Goal: Information Seeking & Learning: Learn about a topic

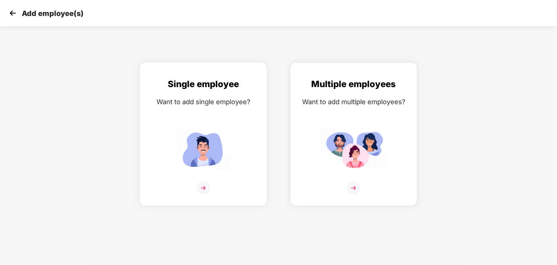
click at [210, 156] on img at bounding box center [203, 149] width 65 height 45
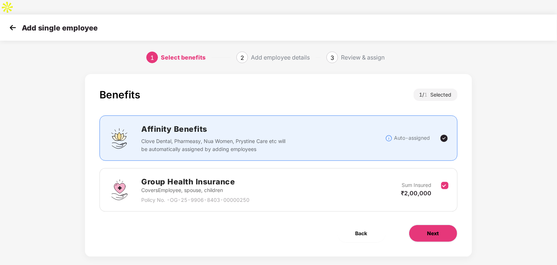
click at [431, 230] on span "Next" at bounding box center [434, 234] width 12 height 8
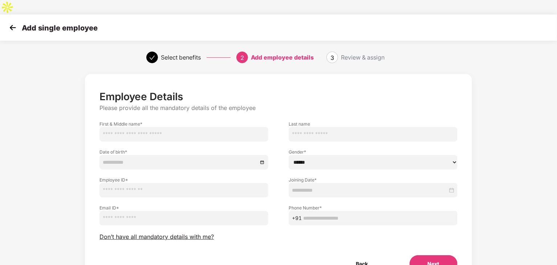
drag, startPoint x: 135, startPoint y: 124, endPoint x: 144, endPoint y: 125, distance: 8.9
click at [135, 127] on input "text" at bounding box center [184, 134] width 169 height 15
type input "******"
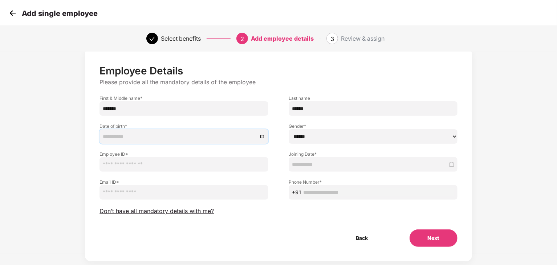
click at [433, 230] on button "Next" at bounding box center [434, 238] width 48 height 17
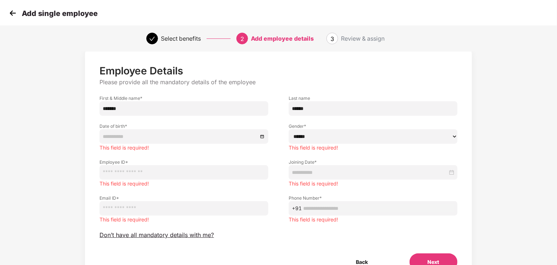
click at [301, 254] on div "Back Next" at bounding box center [278, 262] width 381 height 17
click at [13, 13] on img at bounding box center [12, 13] width 11 height 11
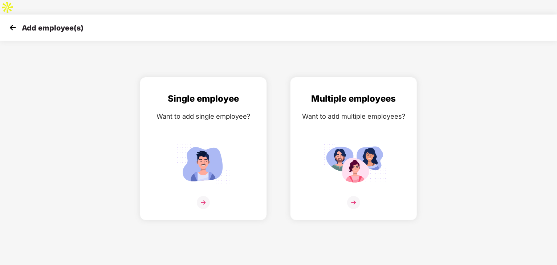
click at [14, 22] on img at bounding box center [12, 27] width 11 height 11
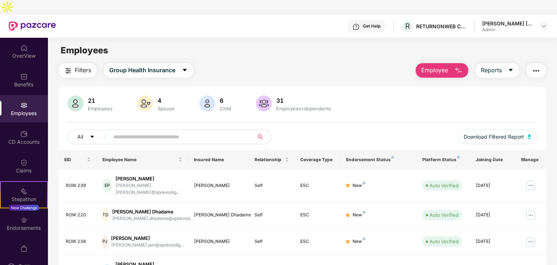
click at [23, 102] on img at bounding box center [23, 105] width 7 height 7
click at [153, 132] on input "text" at bounding box center [178, 137] width 130 height 11
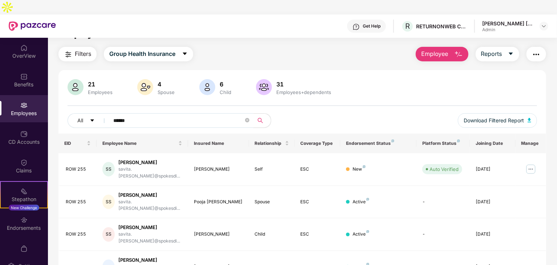
scroll to position [23, 0]
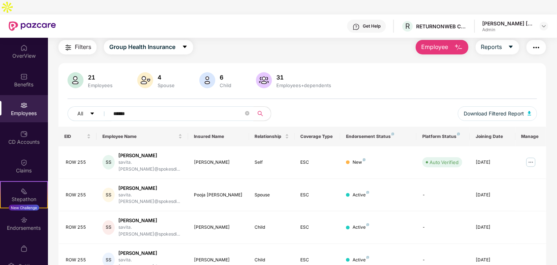
type input "******"
click at [194, 250] on div "EID Employee Name Insured Name Relationship Coverage Type Endorsement Status Pl…" at bounding box center [303, 215] width 488 height 176
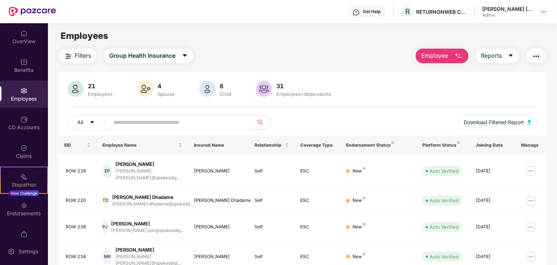
click at [128, 125] on input "text" at bounding box center [178, 122] width 130 height 11
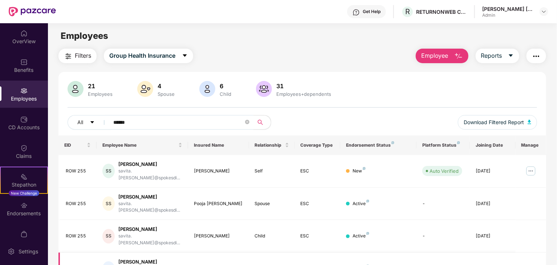
scroll to position [23, 0]
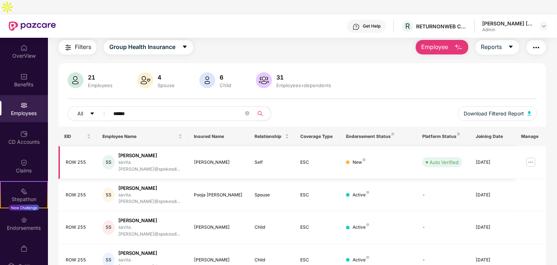
type input "******"
click at [532, 157] on img at bounding box center [531, 163] width 12 height 12
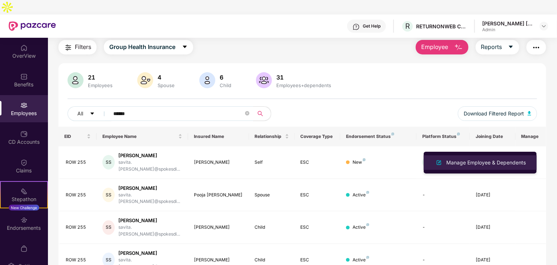
click at [467, 166] on div "Manage Employee & Dependents" at bounding box center [486, 163] width 82 height 8
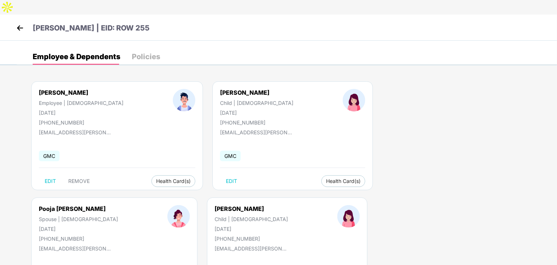
click at [201, 231] on div "[PERSON_NAME] Employee | [DEMOGRAPHIC_DATA] [DATE] [PHONE_NUMBER] [EMAIL_ADDRES…" at bounding box center [287, 197] width 541 height 254
click at [21, 23] on img at bounding box center [20, 28] width 11 height 11
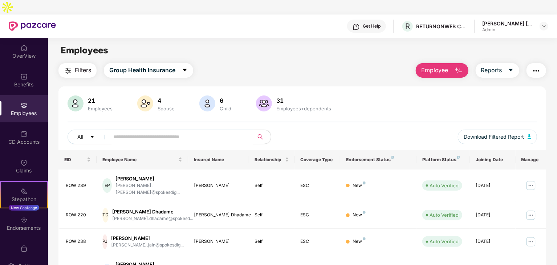
click at [116, 132] on input "text" at bounding box center [178, 137] width 130 height 11
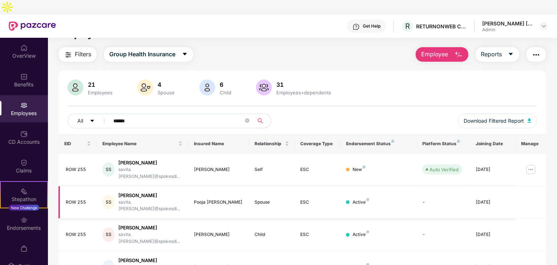
scroll to position [23, 0]
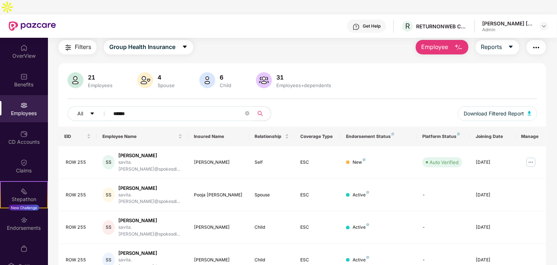
click at [160, 250] on div "EID Employee Name Insured Name Relationship Coverage Type Endorsement Status Pl…" at bounding box center [303, 215] width 488 height 176
click at [13, 95] on div "Employees" at bounding box center [24, 108] width 48 height 27
drag, startPoint x: 116, startPoint y: 104, endPoint x: 92, endPoint y: 113, distance: 26.5
click at [92, 113] on div "21 Employees 4 Spouse 6 Child [DEMOGRAPHIC_DATA] Employees+dependents All *****…" at bounding box center [303, 183] width 488 height 240
click at [133, 245] on div "EID Employee Name Insured Name Relationship Coverage Type Endorsement Status Pl…" at bounding box center [303, 215] width 488 height 176
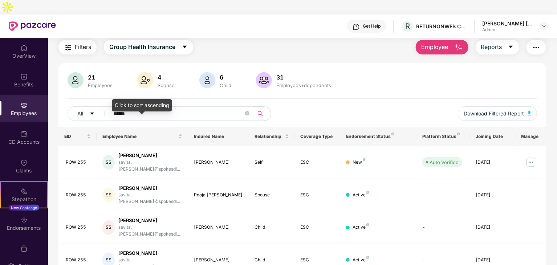
click at [133, 101] on div "Click to sort ascending" at bounding box center [142, 105] width 60 height 12
click at [166, 108] on input "******" at bounding box center [178, 113] width 130 height 11
type input "*"
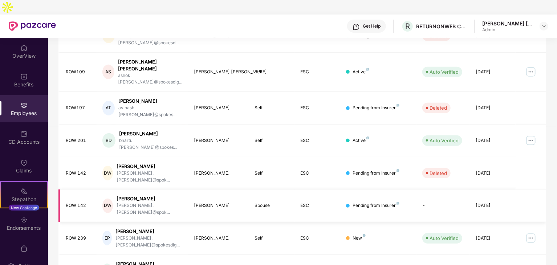
scroll to position [180, 0]
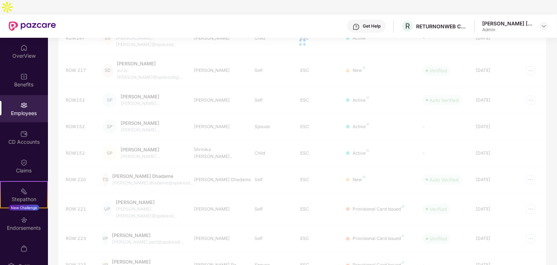
scroll to position [23, 0]
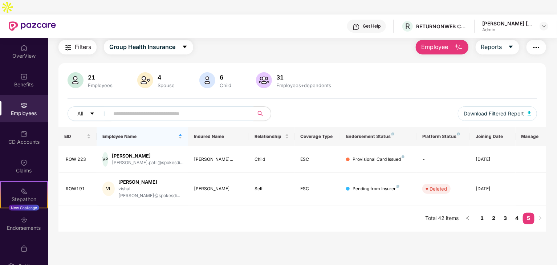
click at [201, 108] on input "text" at bounding box center [178, 113] width 130 height 11
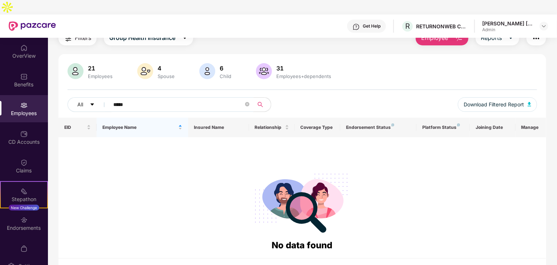
scroll to position [37, 0]
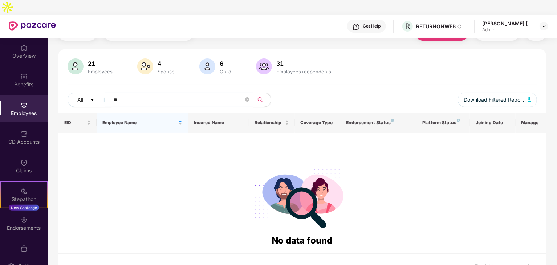
type input "*"
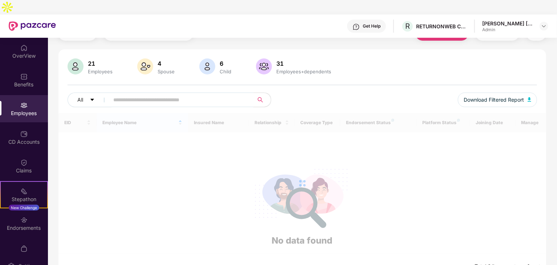
click at [22, 102] on img at bounding box center [23, 105] width 7 height 7
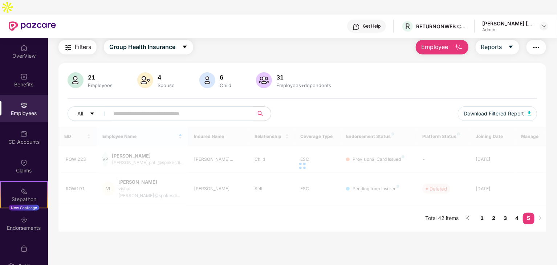
scroll to position [23, 0]
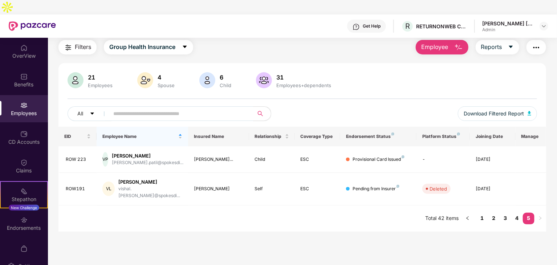
click at [74, 235] on main "Employees Filters Group Health Insurance Employee Reports 21 Employees 4 Spouse…" at bounding box center [302, 147] width 509 height 265
click at [139, 108] on input "text" at bounding box center [178, 113] width 130 height 11
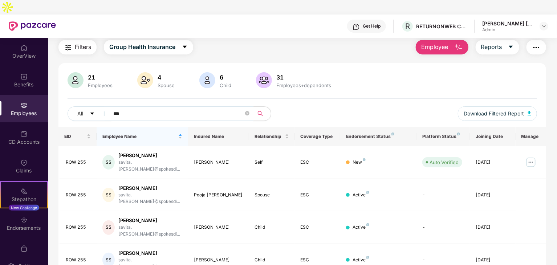
click at [97, 248] on div "EID Employee Name Insured Name Relationship Coverage Type Endorsement Status Pl…" at bounding box center [303, 215] width 488 height 176
click at [136, 250] on div "EID Employee Name Insured Name Relationship Coverage Type Endorsement Status Pl…" at bounding box center [303, 215] width 488 height 176
click at [314, 244] on div "EID Employee Name Insured Name Relationship Coverage Type Endorsement Status Pl…" at bounding box center [303, 215] width 488 height 176
click at [499, 179] on td "[DATE]" at bounding box center [493, 195] width 46 height 33
click at [143, 185] on div "[PERSON_NAME]" at bounding box center [150, 188] width 64 height 7
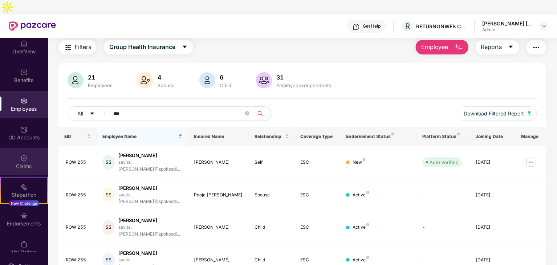
scroll to position [0, 0]
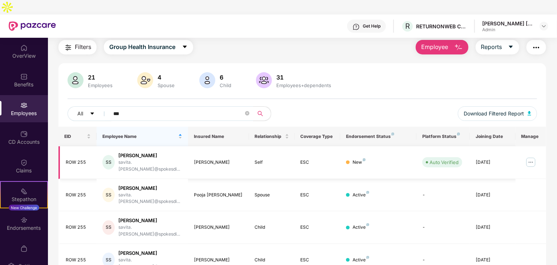
click at [78, 159] on div "ROW 255" at bounding box center [78, 162] width 25 height 7
click at [146, 152] on div "[PERSON_NAME]" at bounding box center [150, 155] width 64 height 7
click at [201, 159] on div "[PERSON_NAME]" at bounding box center [218, 162] width 49 height 7
click at [266, 159] on div "Self" at bounding box center [272, 162] width 34 height 7
drag, startPoint x: 315, startPoint y: 143, endPoint x: 365, endPoint y: 144, distance: 50.2
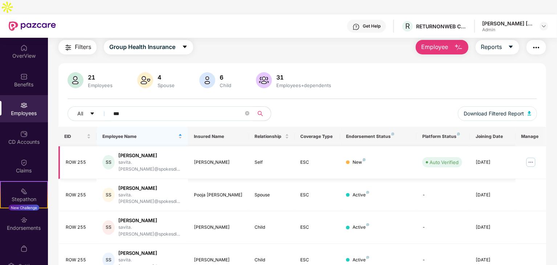
click at [318, 159] on div "ESC" at bounding box center [318, 162] width 34 height 7
drag, startPoint x: 371, startPoint y: 145, endPoint x: 369, endPoint y: 150, distance: 5.6
click at [371, 159] on div "New" at bounding box center [378, 162] width 65 height 7
click at [25, 95] on div "Employees" at bounding box center [24, 108] width 48 height 27
click at [144, 108] on input "***" at bounding box center [178, 113] width 130 height 11
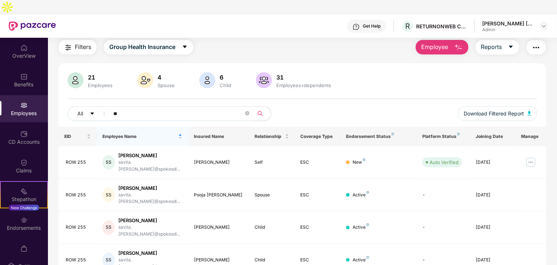
type input "*"
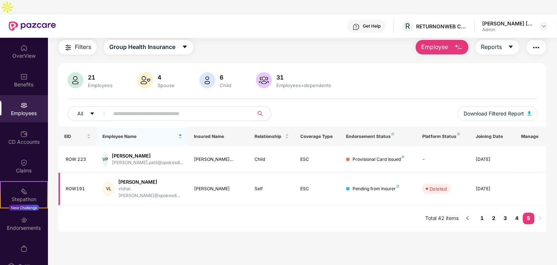
click at [35, 110] on div "Employees" at bounding box center [24, 113] width 48 height 7
click at [529, 146] on td at bounding box center [531, 159] width 31 height 27
click at [482, 213] on link "1" at bounding box center [483, 218] width 12 height 11
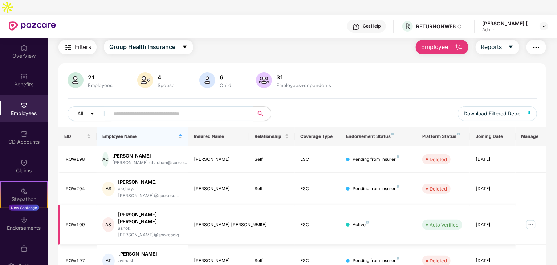
click at [528, 219] on img at bounding box center [531, 225] width 12 height 12
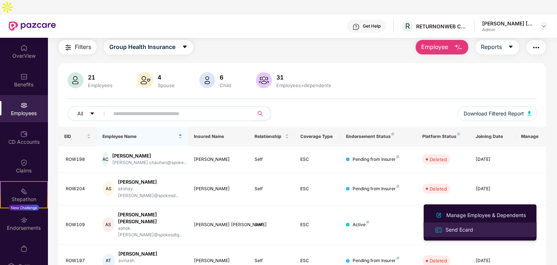
click at [457, 230] on div "Send Ecard" at bounding box center [459, 230] width 31 height 8
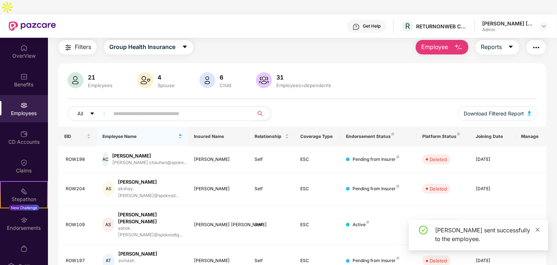
click at [538, 231] on icon "close" at bounding box center [538, 229] width 5 height 5
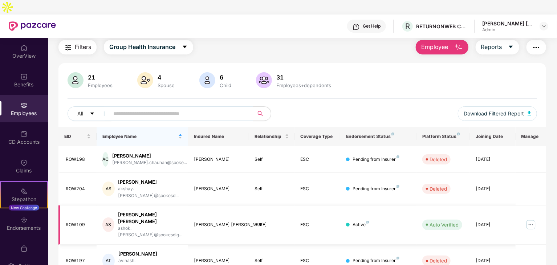
click at [142, 211] on div "[PERSON_NAME] [PERSON_NAME]" at bounding box center [150, 218] width 64 height 14
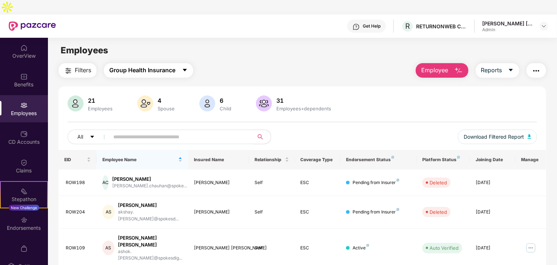
click at [124, 66] on span "Group Health Insurance" at bounding box center [142, 70] width 66 height 9
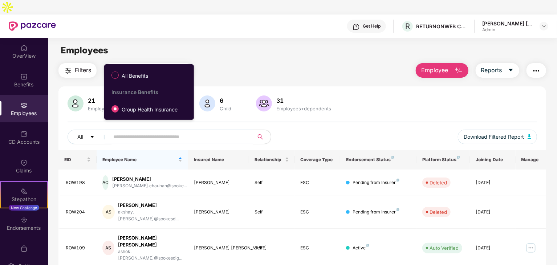
click at [125, 66] on span "Group Health Insurance" at bounding box center [142, 70] width 66 height 9
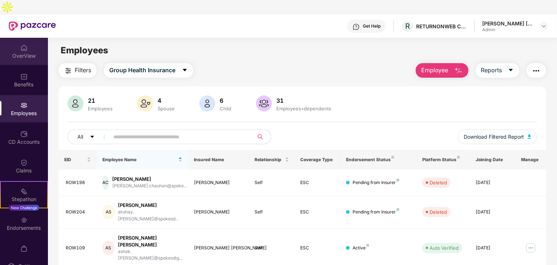
click at [22, 44] on img at bounding box center [23, 47] width 7 height 7
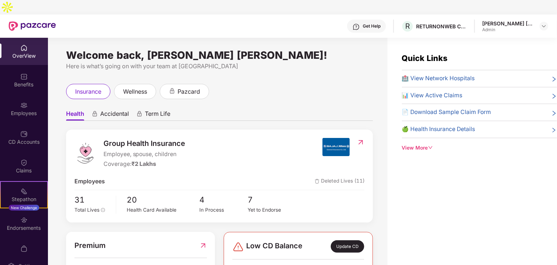
click at [240, 84] on div "insurance wellness pazcard" at bounding box center [219, 91] width 307 height 15
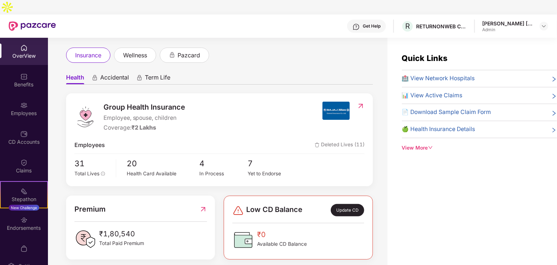
click at [260, 63] on div "Health Accidental Term Life Group Health Insurance Employee, spouse, children C…" at bounding box center [219, 238] width 307 height 350
click at [22, 81] on div "Benefits" at bounding box center [24, 84] width 48 height 7
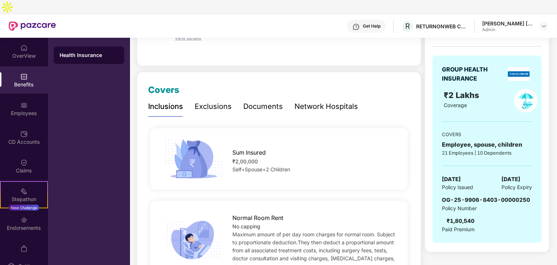
scroll to position [109, 0]
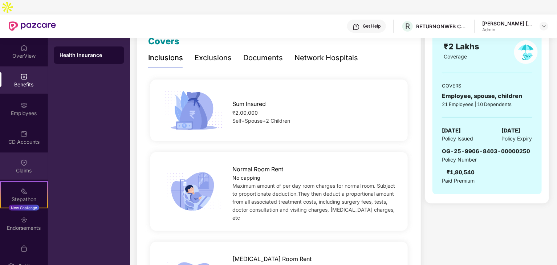
click at [18, 153] on div "Claims" at bounding box center [24, 166] width 48 height 27
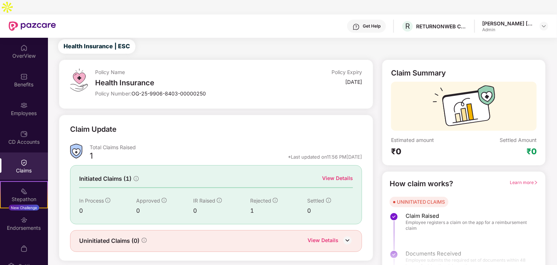
scroll to position [0, 0]
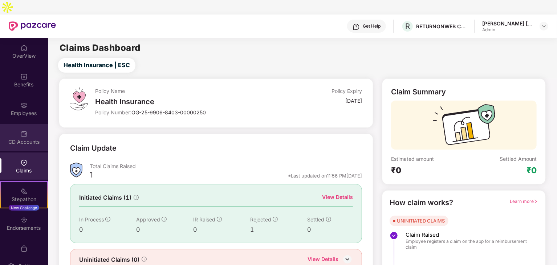
click at [12, 124] on div "CD Accounts" at bounding box center [24, 137] width 48 height 27
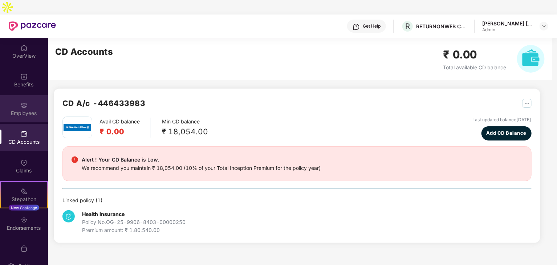
click at [26, 95] on div "Employees" at bounding box center [24, 108] width 48 height 27
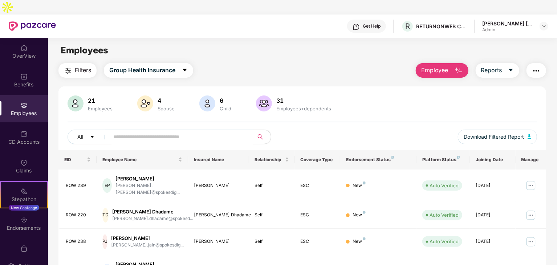
click at [538, 66] on img "button" at bounding box center [536, 70] width 9 height 9
click at [346, 63] on div "Filters Group Health Insurance Employee Reports" at bounding box center [303, 70] width 488 height 15
click at [531, 180] on img at bounding box center [531, 186] width 12 height 12
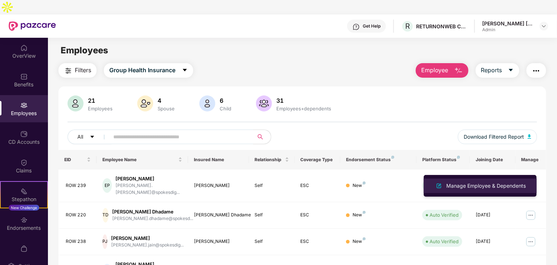
click at [507, 183] on div "Manage Employee & Dependents" at bounding box center [486, 186] width 82 height 8
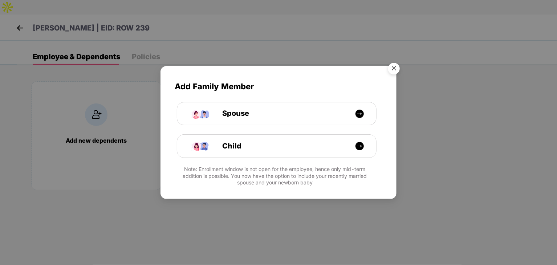
click at [396, 69] on img "Close" at bounding box center [394, 70] width 20 height 20
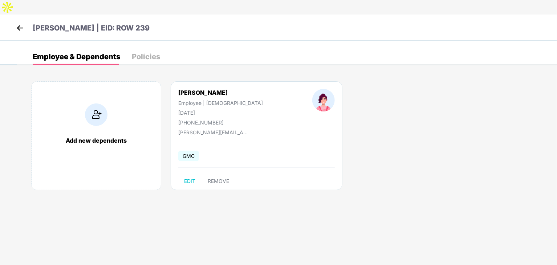
click at [260, 214] on body "[PERSON_NAME] | EID: ROW 239 Employee & Dependents Policies Add new dependents …" at bounding box center [278, 132] width 557 height 265
click at [187, 151] on span "GMC" at bounding box center [188, 156] width 21 height 11
click at [152, 53] on div "Policies" at bounding box center [146, 56] width 28 height 7
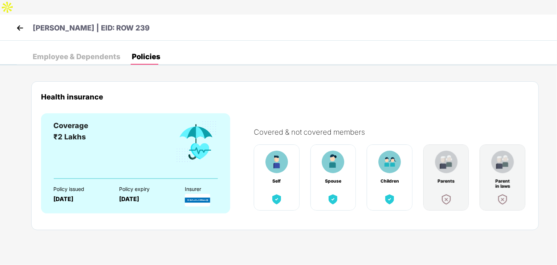
click at [87, 53] on div "Employee & Dependents" at bounding box center [77, 56] width 88 height 7
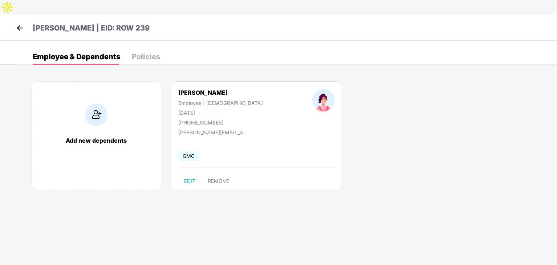
click at [19, 23] on img at bounding box center [20, 28] width 11 height 11
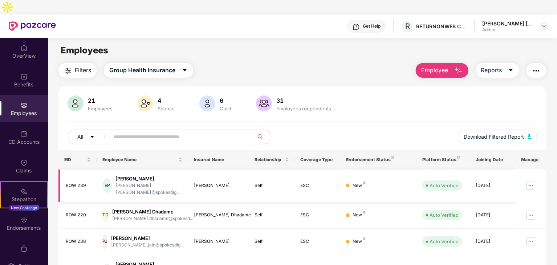
click at [212, 182] on div "[PERSON_NAME]" at bounding box center [218, 185] width 49 height 7
click at [141, 176] on div "[PERSON_NAME]" at bounding box center [149, 179] width 66 height 7
click at [71, 182] on div "ROW 239" at bounding box center [78, 185] width 25 height 7
click at [106, 178] on div "EP" at bounding box center [106, 185] width 9 height 15
click at [260, 182] on div "Self" at bounding box center [272, 185] width 34 height 7
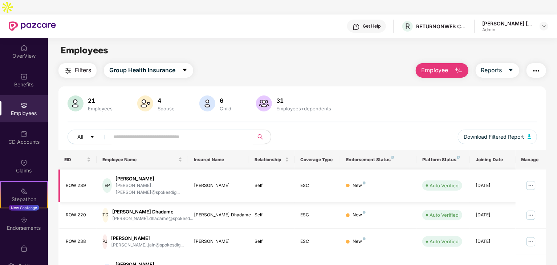
click at [316, 182] on div "ESC" at bounding box center [318, 185] width 34 height 7
click at [360, 182] on div "New" at bounding box center [359, 185] width 13 height 7
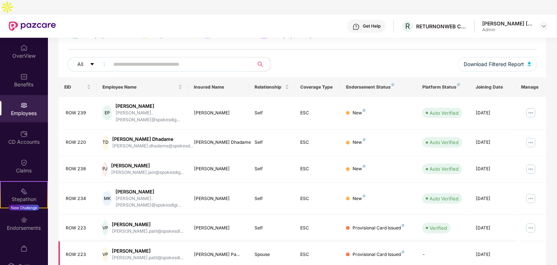
scroll to position [109, 0]
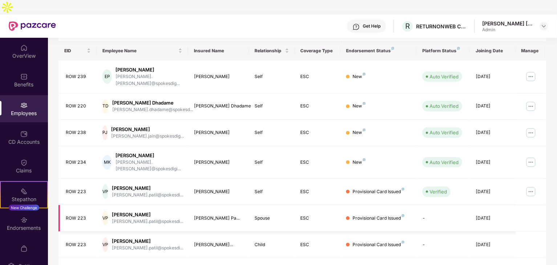
click at [365, 215] on div "Provisional Card Issued" at bounding box center [379, 218] width 52 height 7
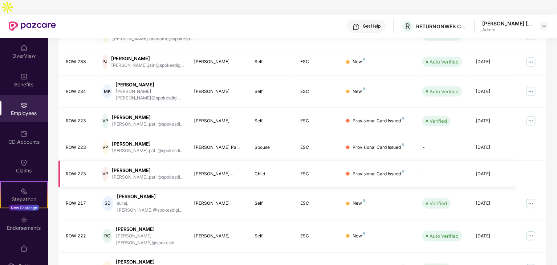
scroll to position [180, 0]
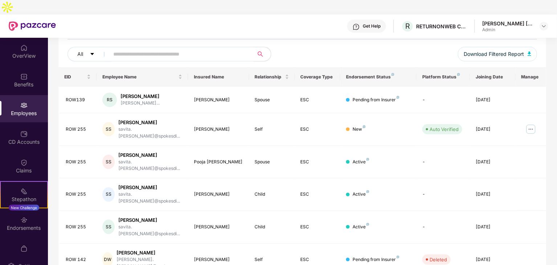
scroll to position [71, 0]
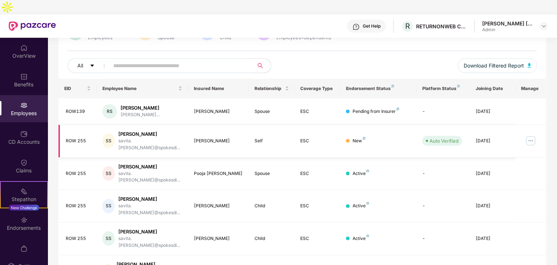
click at [536, 135] on img at bounding box center [531, 141] width 12 height 12
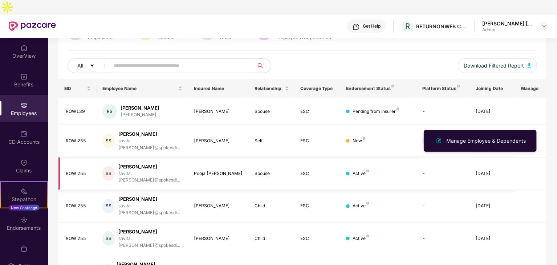
click at [523, 158] on td at bounding box center [531, 174] width 31 height 33
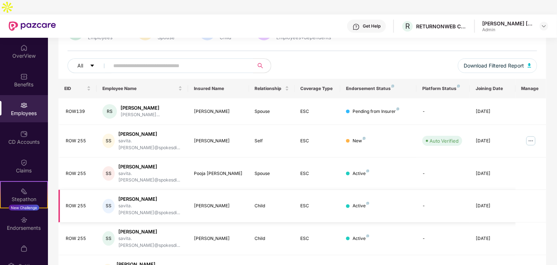
click at [432, 190] on td "-" at bounding box center [443, 206] width 53 height 33
click at [431, 223] on td "-" at bounding box center [443, 239] width 53 height 33
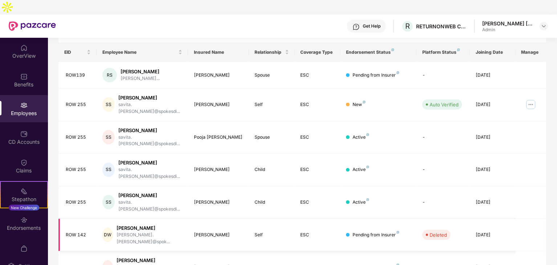
click at [528, 219] on td at bounding box center [531, 235] width 31 height 33
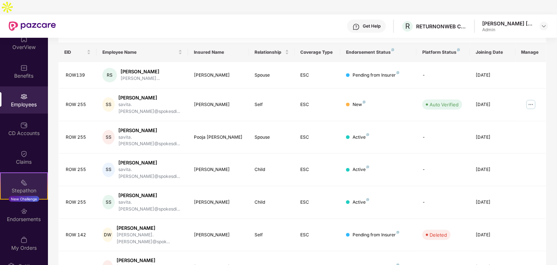
scroll to position [15, 0]
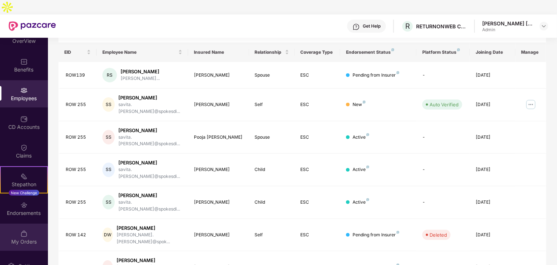
click at [28, 224] on div "My Orders" at bounding box center [24, 237] width 48 height 27
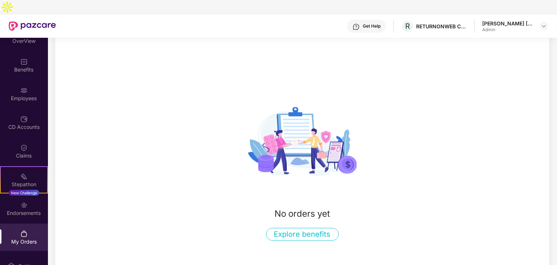
scroll to position [47, 0]
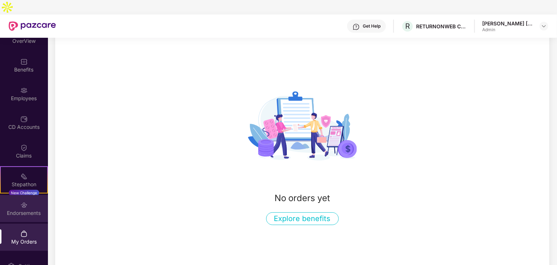
click at [21, 202] on img at bounding box center [23, 205] width 7 height 7
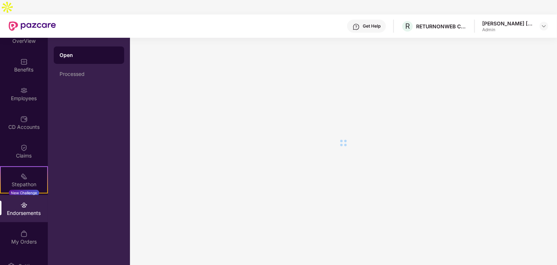
scroll to position [0, 0]
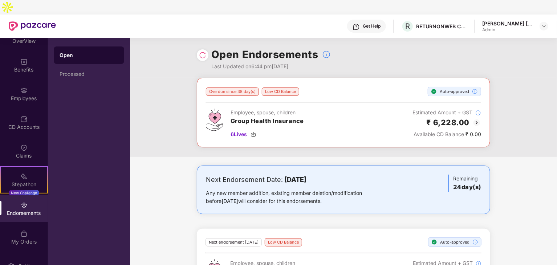
click at [183, 190] on div "Next Endorsement Date: [DATE] Any new member addition, existing member deletion…" at bounding box center [343, 236] width 427 height 141
click at [521, 183] on div "Next Endorsement Date: [DATE] Any new member addition, existing member deletion…" at bounding box center [343, 236] width 427 height 141
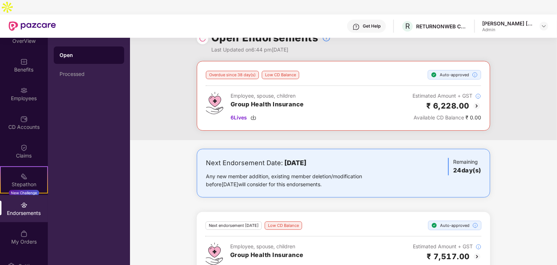
scroll to position [26, 0]
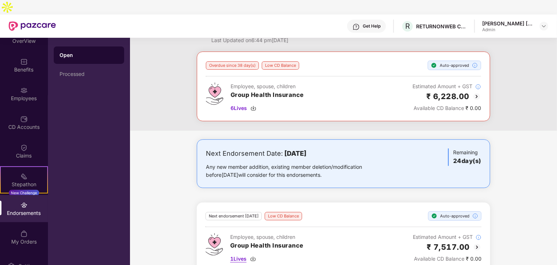
click at [235, 255] on span "1 Lives" at bounding box center [238, 259] width 16 height 8
click at [243, 104] on span "6 Lives" at bounding box center [239, 108] width 16 height 8
click at [168, 198] on div "Next Endorsement Date: [DATE] Any new member addition, existing member deletion…" at bounding box center [343, 210] width 427 height 141
click at [162, 193] on div "Next Endorsement Date: [DATE] Any new member addition, existing member deletion…" at bounding box center [343, 210] width 427 height 141
